Goal: Information Seeking & Learning: Understand process/instructions

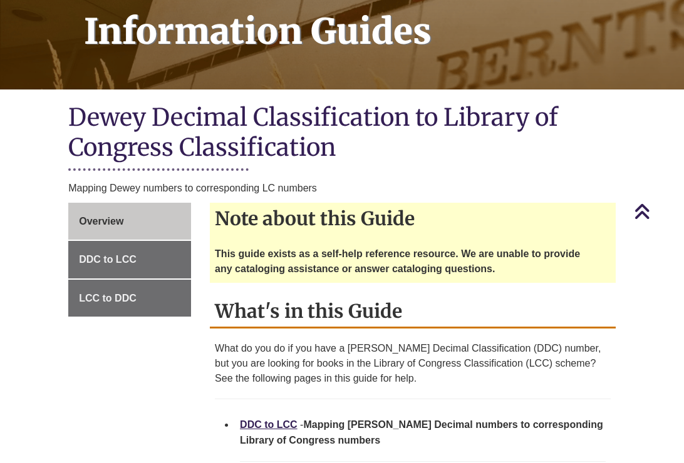
scroll to position [188, 0]
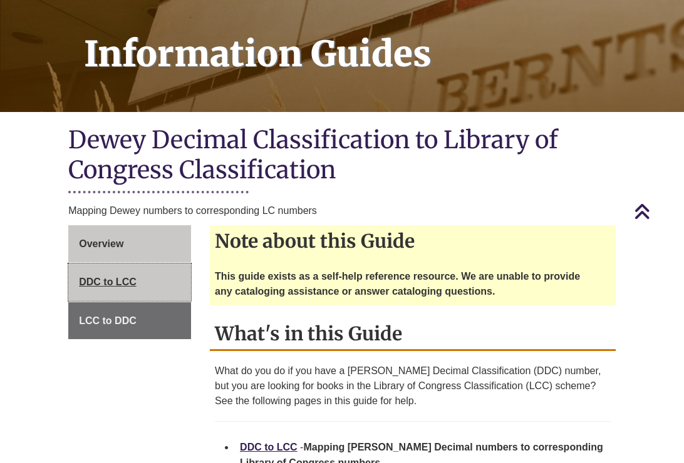
click at [129, 284] on span "DDC to LCC" at bounding box center [108, 282] width 58 height 11
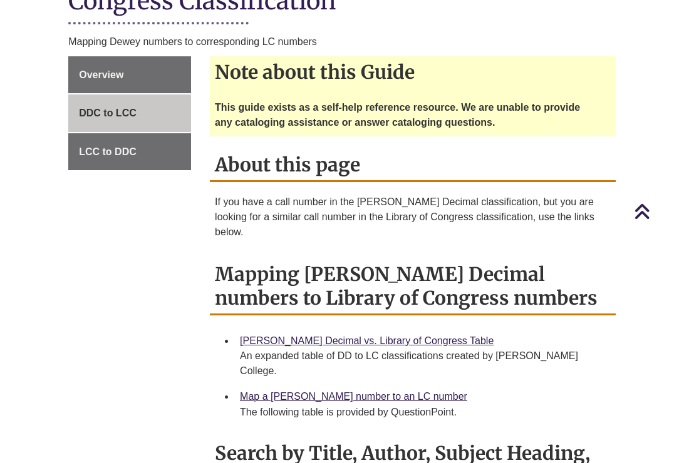
scroll to position [438, 0]
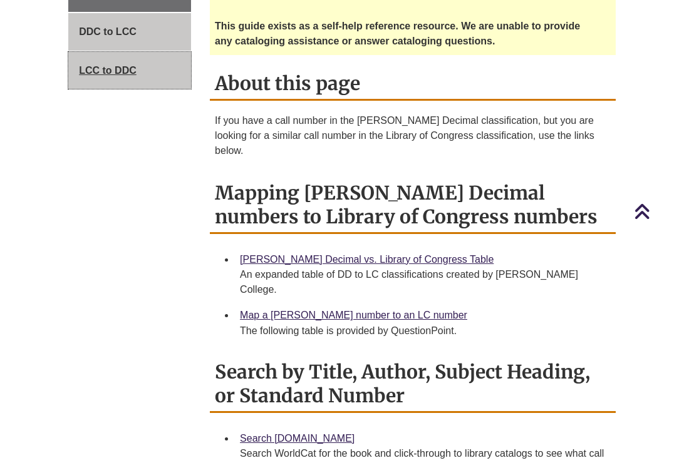
click at [138, 80] on link "LCC to DDC" at bounding box center [129, 71] width 123 height 38
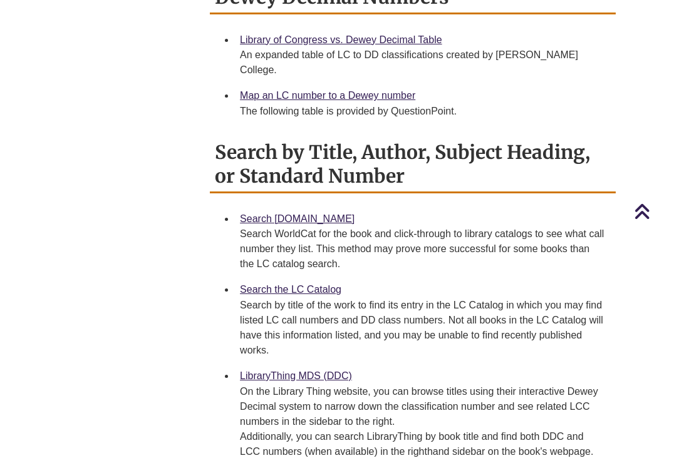
scroll to position [626, 0]
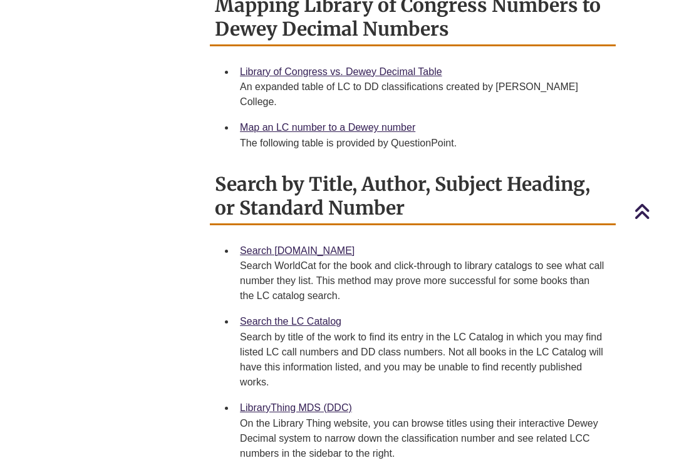
click at [306, 259] on div "Search WorldCat for the book and click-through to library catalogs to see what …" at bounding box center [423, 281] width 366 height 45
click at [306, 246] on link "Search [DOMAIN_NAME]" at bounding box center [297, 251] width 115 height 11
